Goal: Task Accomplishment & Management: Use online tool/utility

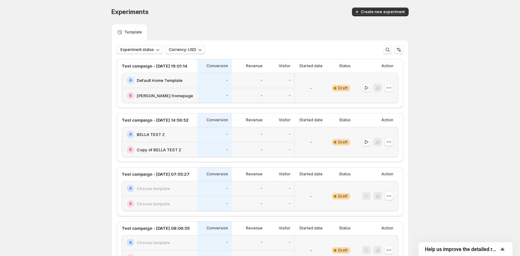
click at [194, 85] on div "A Default Home Template" at bounding box center [160, 80] width 76 height 15
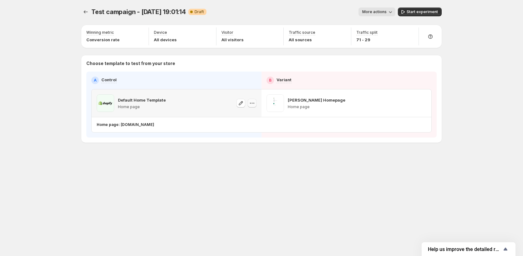
click at [251, 104] on icon "button" at bounding box center [250, 103] width 1 height 1
click at [247, 104] on div at bounding box center [246, 103] width 20 height 18
click at [250, 104] on icon "button" at bounding box center [252, 103] width 6 height 6
click at [250, 115] on span "Change template" at bounding box center [253, 116] width 34 height 5
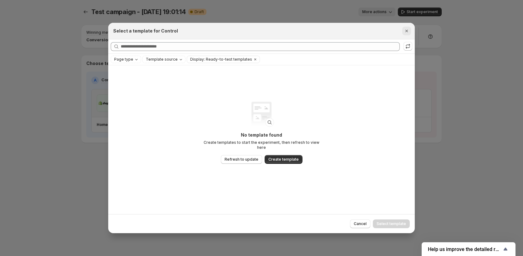
click at [407, 32] on icon "Close" at bounding box center [406, 31] width 6 height 6
